Goal: Navigation & Orientation: Find specific page/section

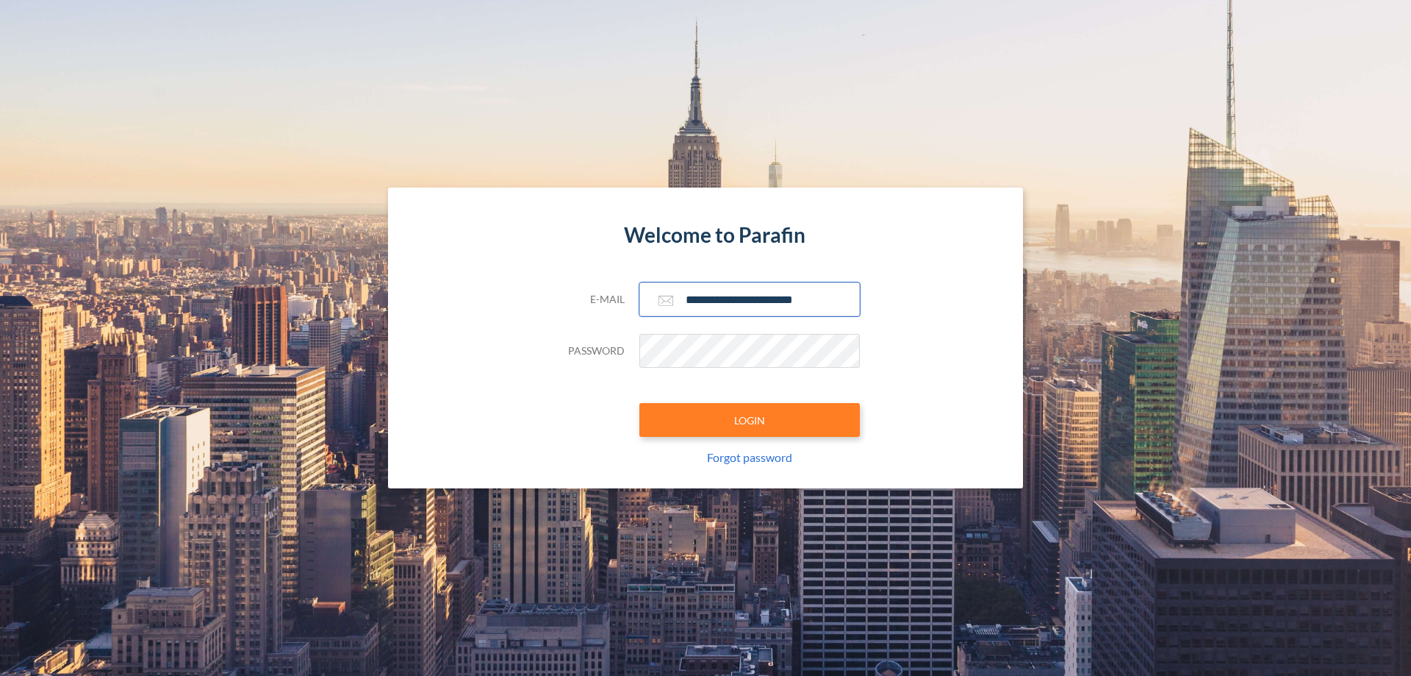
type input "**********"
click at [750, 420] on button "LOGIN" at bounding box center [750, 420] width 221 height 34
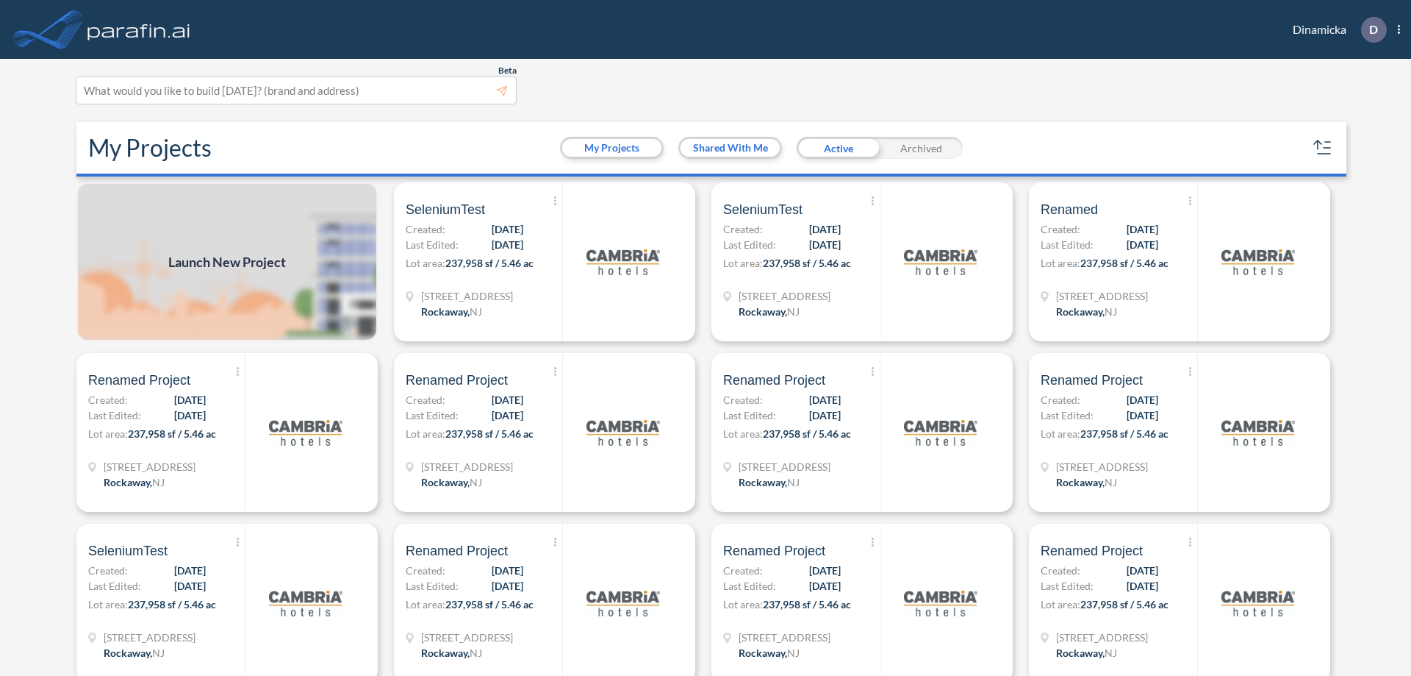
scroll to position [4, 0]
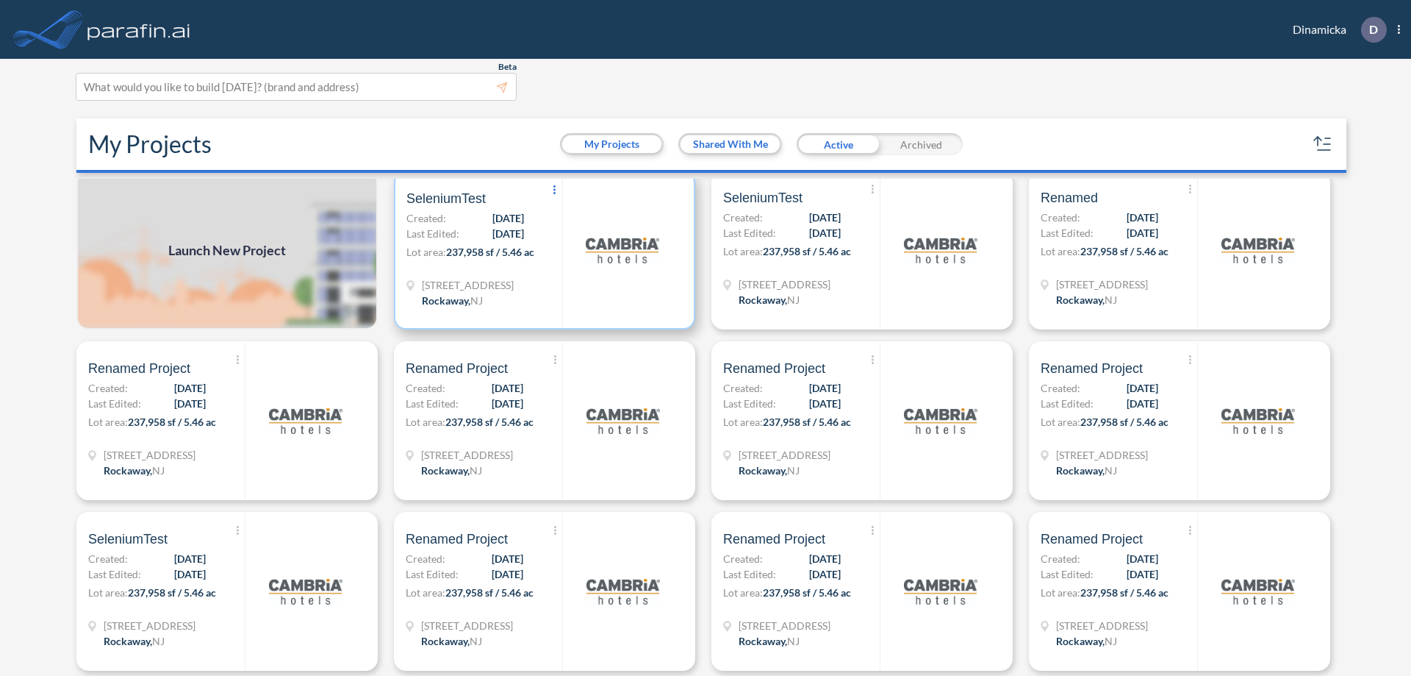
click at [554, 190] on icon at bounding box center [555, 189] width 2 height 9
